Goal: Find specific page/section: Find specific page/section

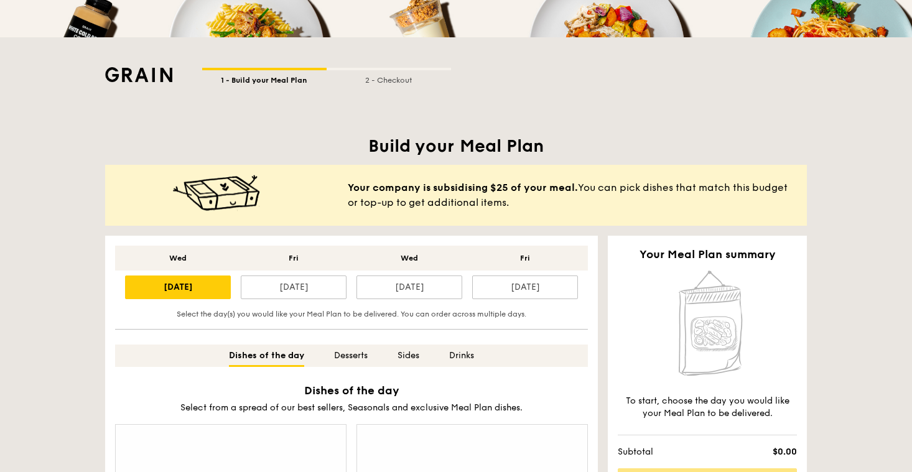
scroll to position [174, 0]
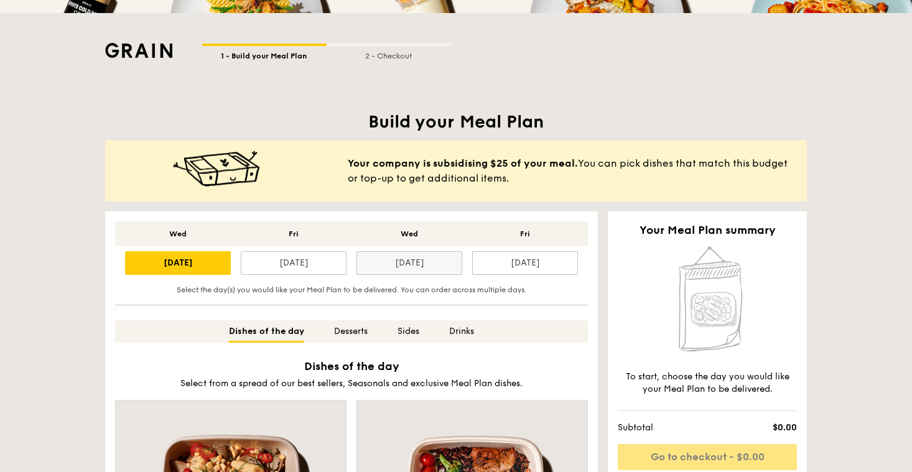
click at [385, 273] on div "[DATE]" at bounding box center [410, 263] width 106 height 24
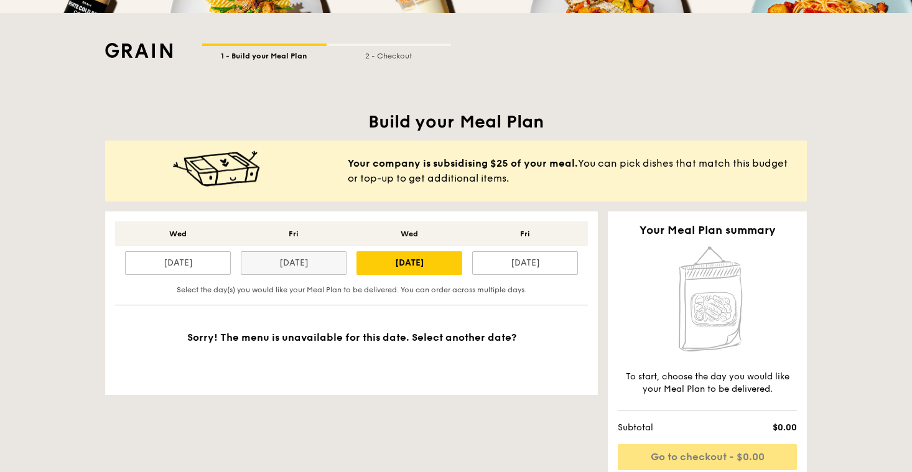
click at [335, 267] on div "[DATE]" at bounding box center [294, 263] width 106 height 24
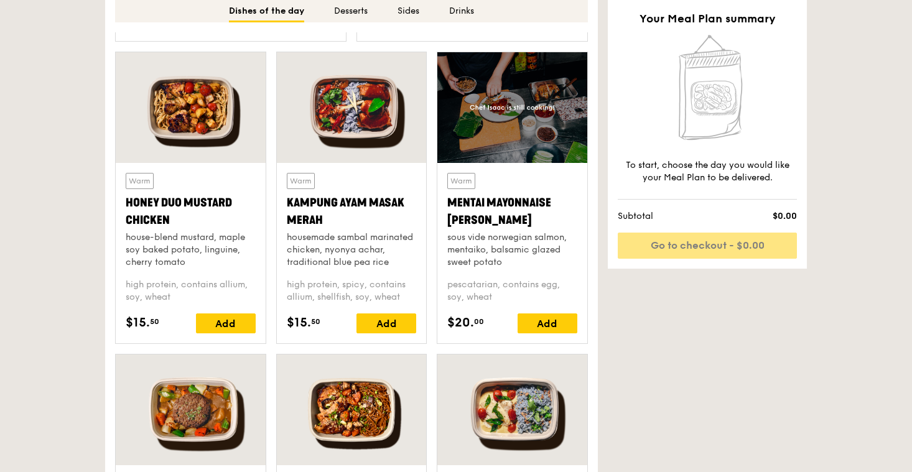
scroll to position [853, 0]
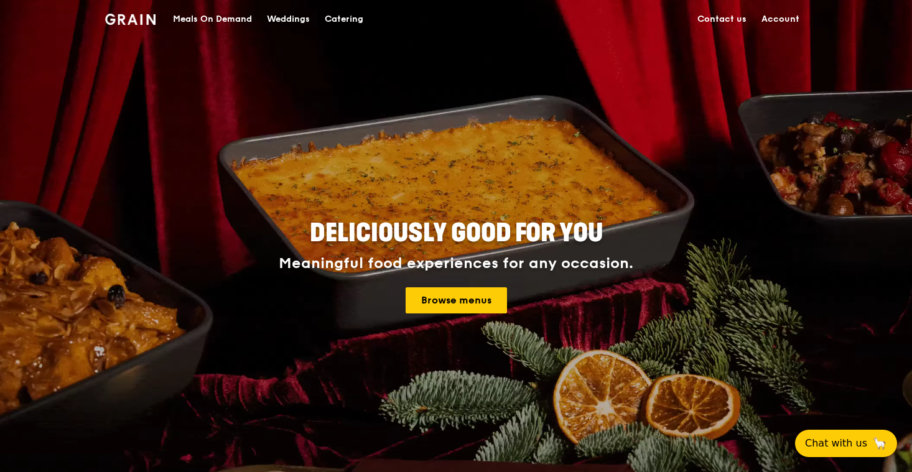
click at [783, 22] on link "Account" at bounding box center [780, 19] width 53 height 37
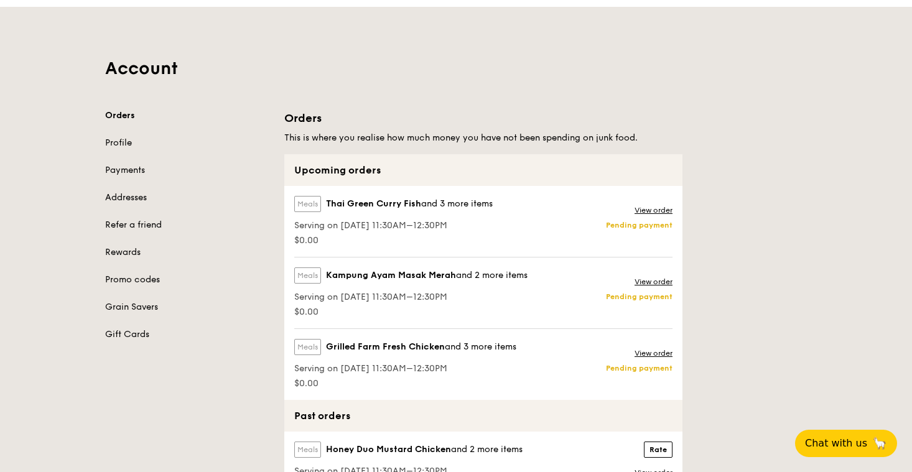
scroll to position [31, 0]
